Goal: Task Accomplishment & Management: Use online tool/utility

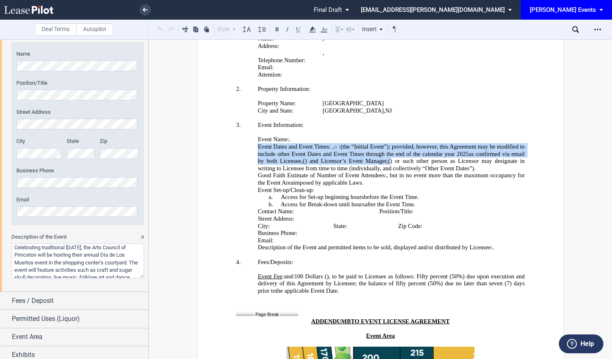
scroll to position [710, 0]
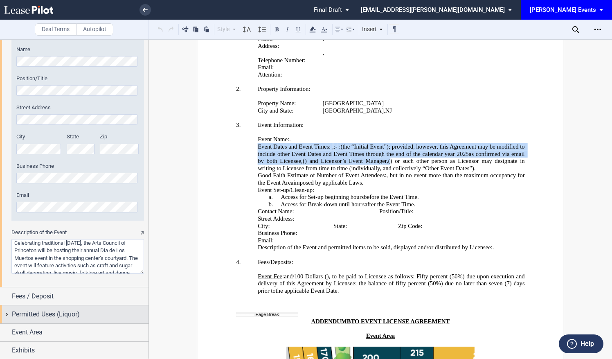
click at [70, 308] on div "Permitted Uses (Liquor)" at bounding box center [74, 314] width 148 height 18
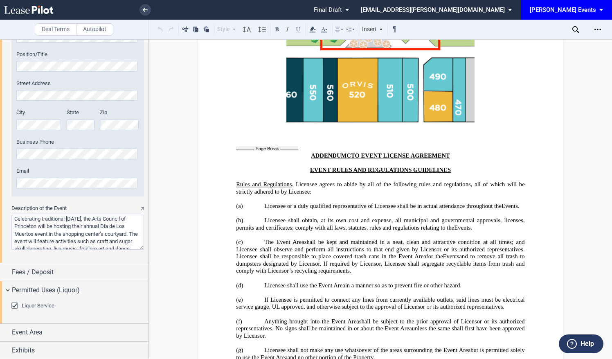
scroll to position [2189, 0]
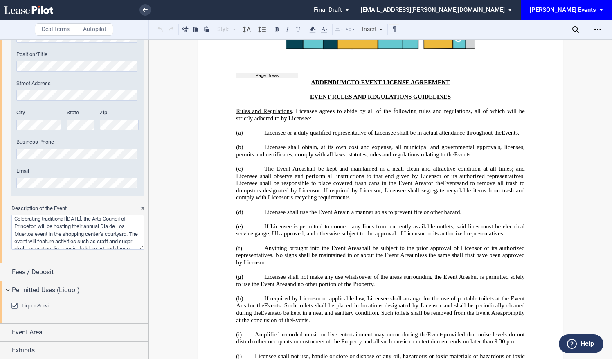
click at [34, 304] on span "Liquor Service" at bounding box center [38, 305] width 33 height 6
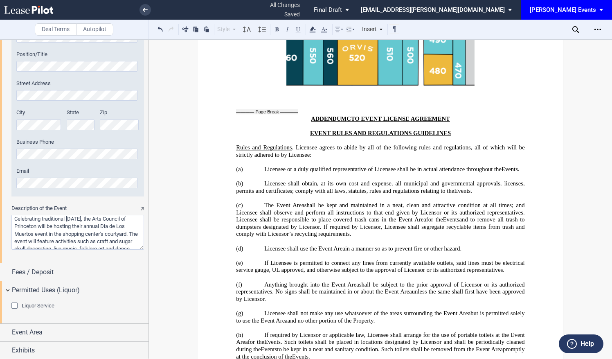
scroll to position [2085, 0]
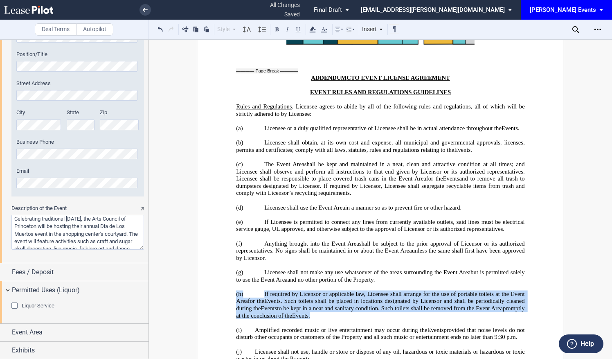
drag, startPoint x: 348, startPoint y: 231, endPoint x: 228, endPoint y: 209, distance: 121.8
drag, startPoint x: 305, startPoint y: 208, endPoint x: 312, endPoint y: 207, distance: 7.0
copy p "(h) If required by Licensor or applicable law, Licensee shall arrange for the u…"
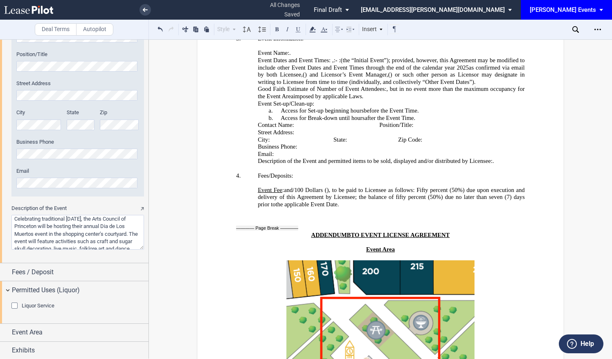
scroll to position [1513, 0]
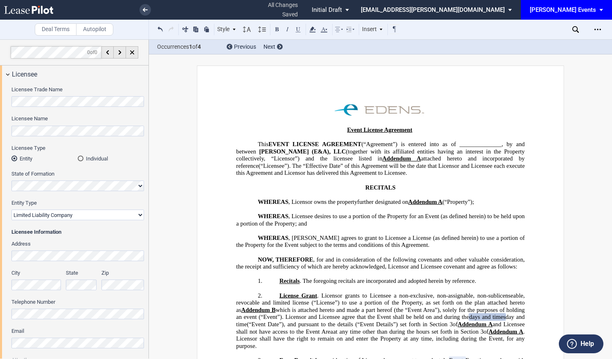
select select "11"
select select "2"
select select "1"
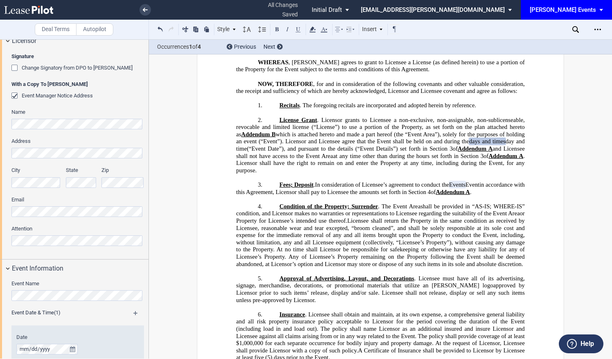
scroll to position [271, 0]
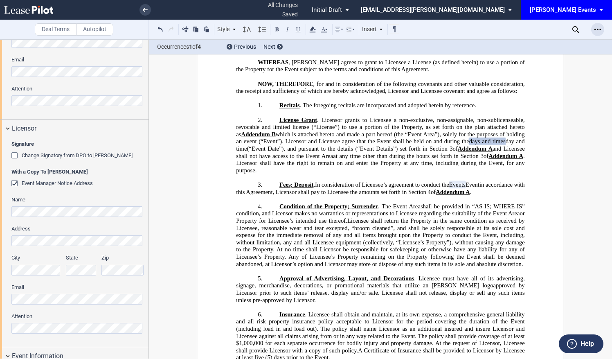
click at [596, 30] on icon "Open Lease options menu" at bounding box center [597, 29] width 7 height 7
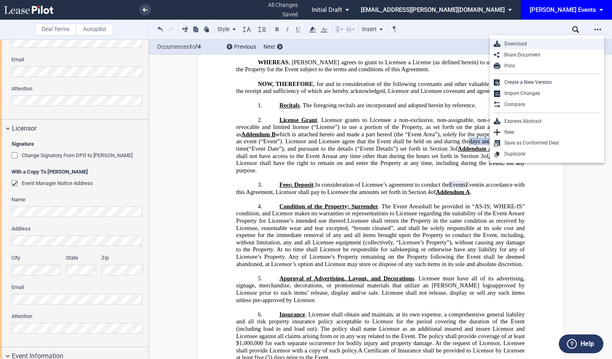
click at [535, 42] on div "Download" at bounding box center [550, 43] width 100 height 7
click at [535, 42] on div "Occurrences 1 of 4 Previous Next" at bounding box center [380, 47] width 463 height 15
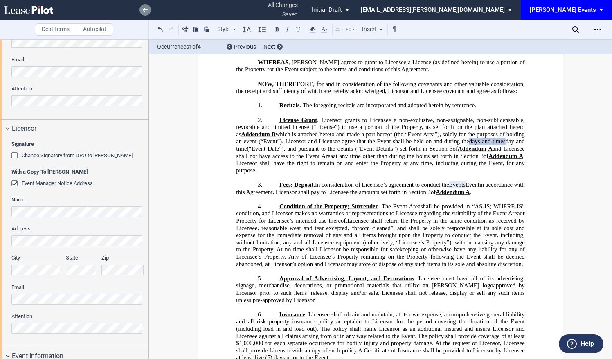
click at [141, 11] on link at bounding box center [144, 9] width 11 height 11
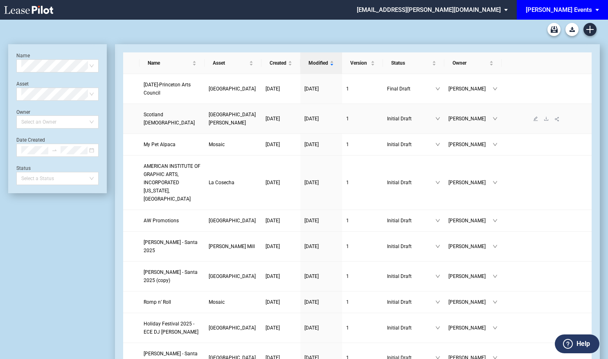
click at [182, 126] on span "Scotland AME Zion Church" at bounding box center [169, 119] width 51 height 14
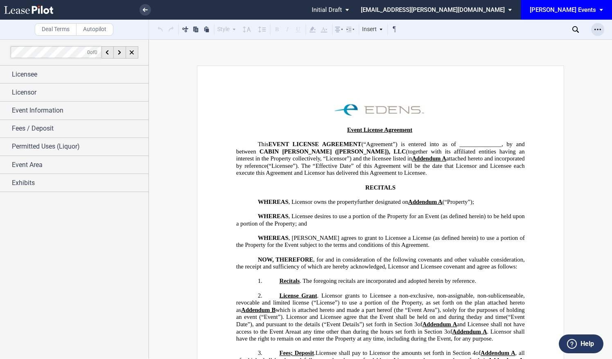
click at [593, 28] on div "Open Lease options menu" at bounding box center [597, 29] width 13 height 13
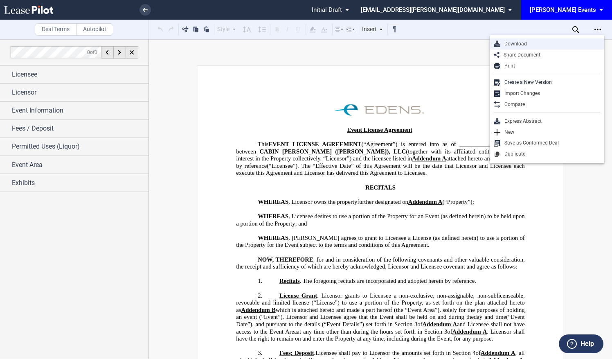
click at [557, 45] on div "Download" at bounding box center [550, 43] width 100 height 7
